Goal: Information Seeking & Learning: Stay updated

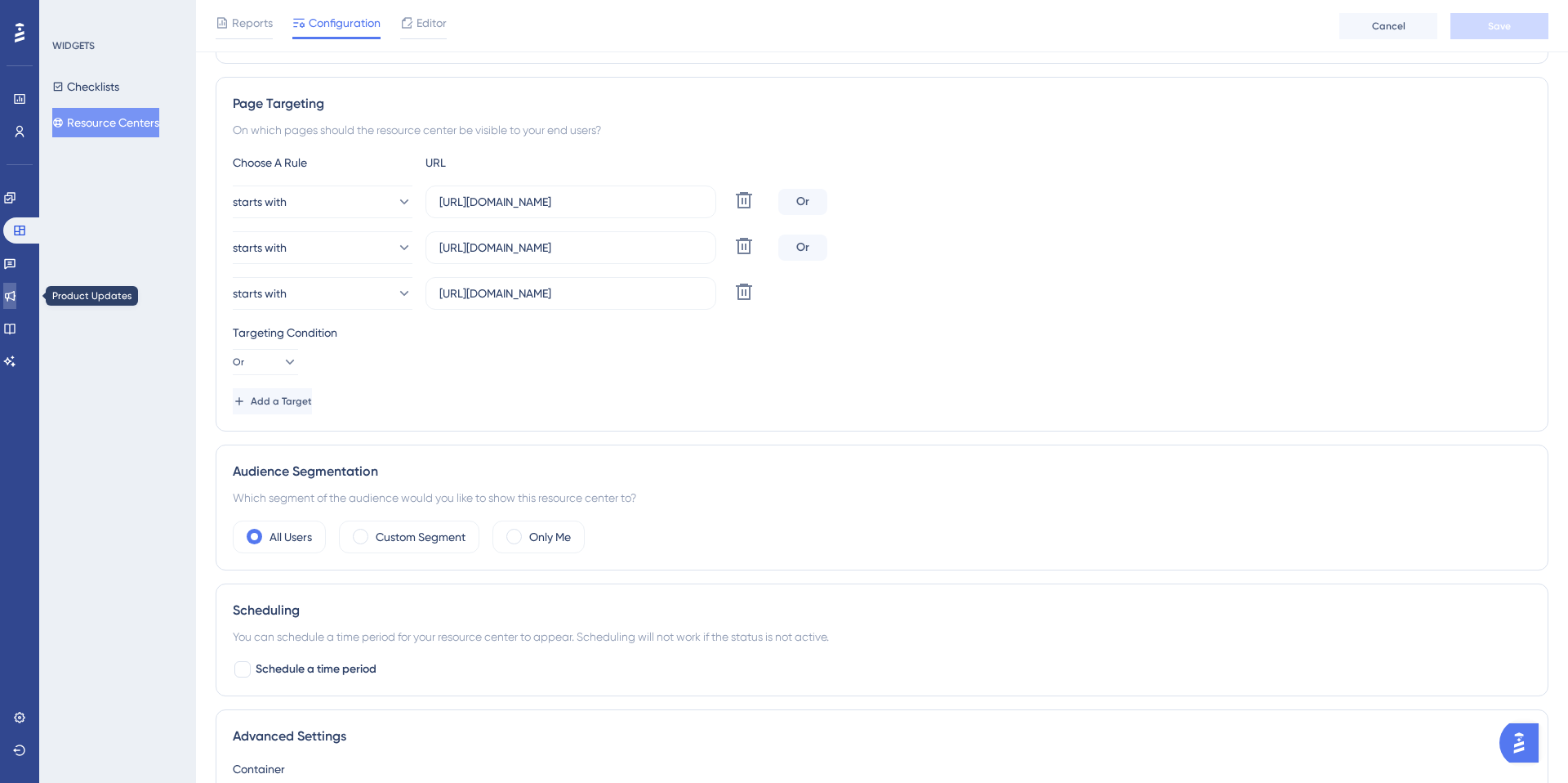
click at [16, 297] on icon at bounding box center [9, 296] width 13 height 13
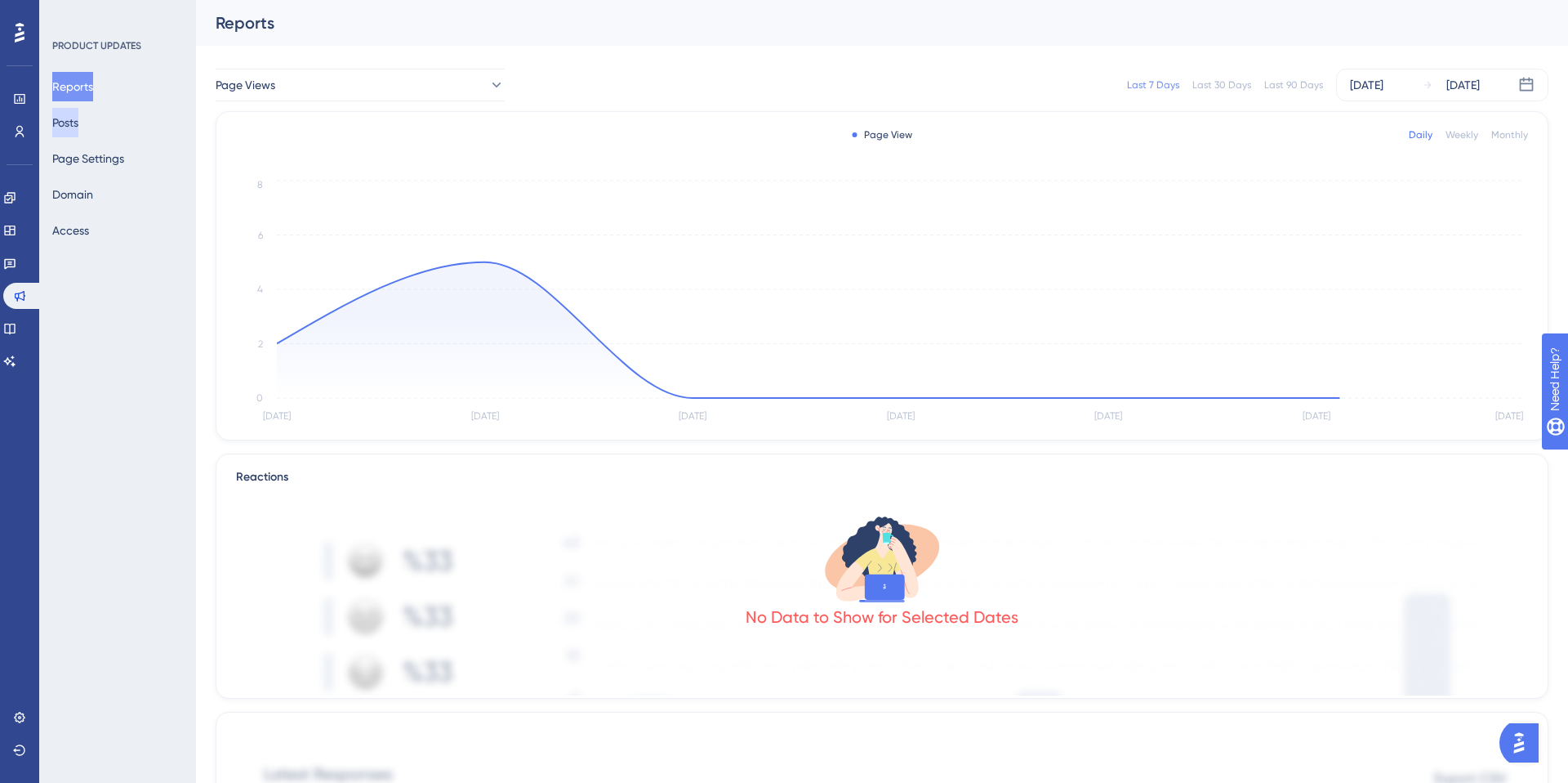
click at [78, 124] on button "Posts" at bounding box center [66, 122] width 26 height 29
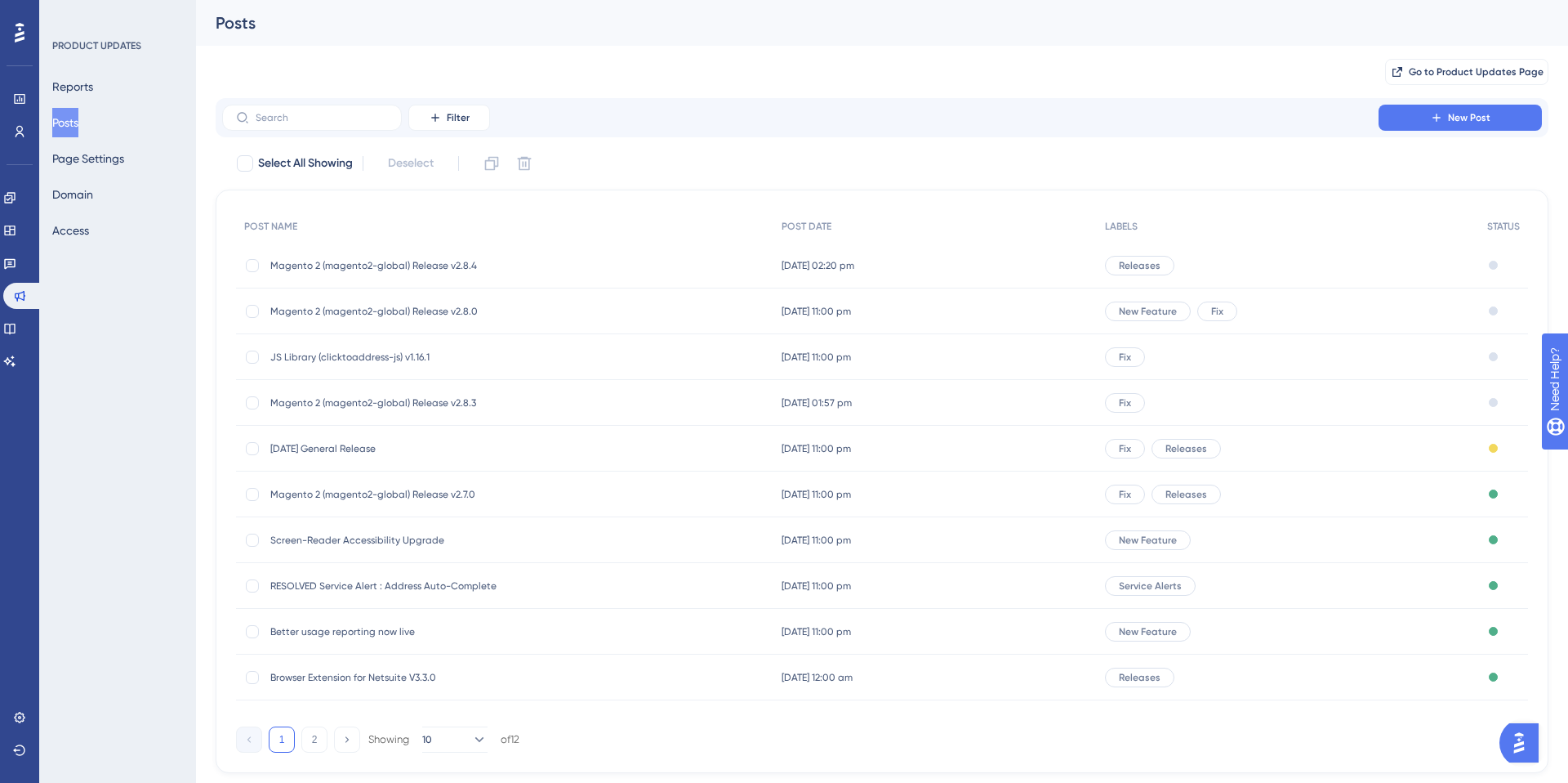
click at [346, 264] on span "Magento 2 (magento2-global) Release v2.8.4" at bounding box center [401, 265] width 261 height 13
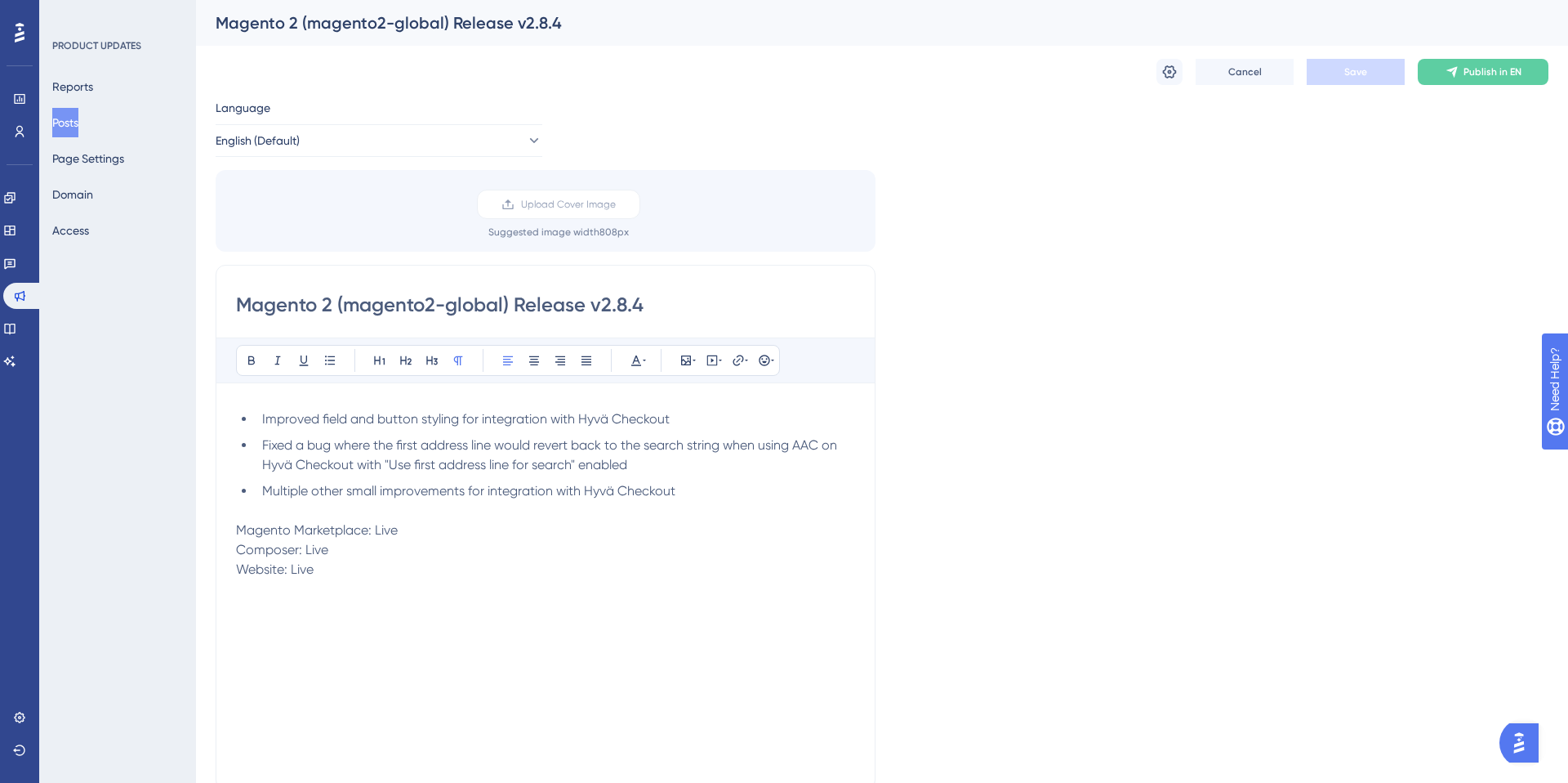
drag, startPoint x: 262, startPoint y: 399, endPoint x: 360, endPoint y: 561, distance: 189.3
click at [360, 561] on div "Bold Italic Underline Bullet Point Heading 1 Heading 2 Heading 3 Normal Align L…" at bounding box center [546, 553] width 619 height 432
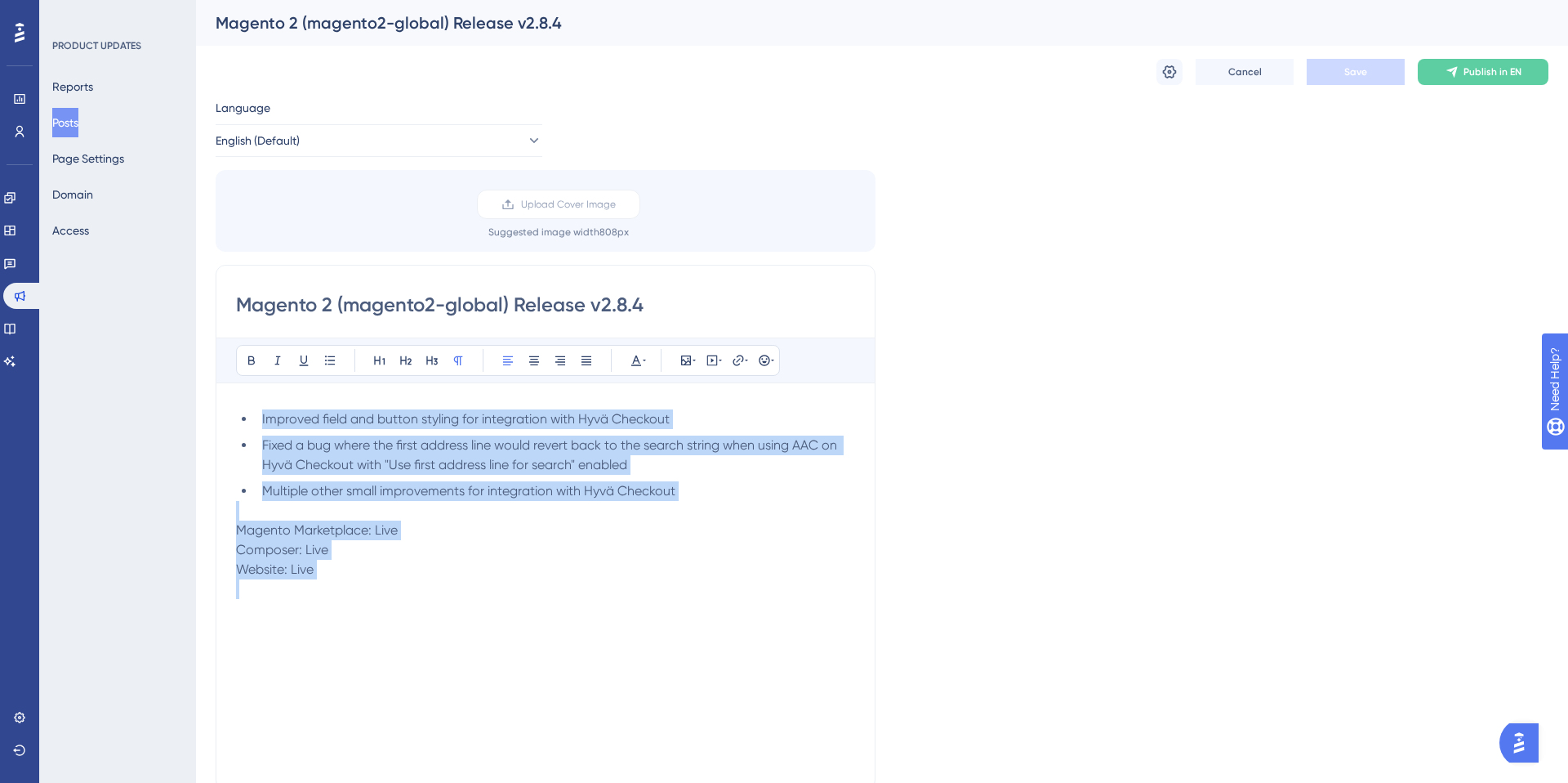
drag, startPoint x: 356, startPoint y: 587, endPoint x: 207, endPoint y: 355, distance: 275.7
click at [207, 355] on div "Performance Users Engagement Widgets Feedback Product Updates Knowledge Base AI…" at bounding box center [881, 608] width 1372 height 1216
copy div "Improved field and button styling for integration with Hyvä Checkout Fixed a bu…"
